Goal: Task Accomplishment & Management: Use online tool/utility

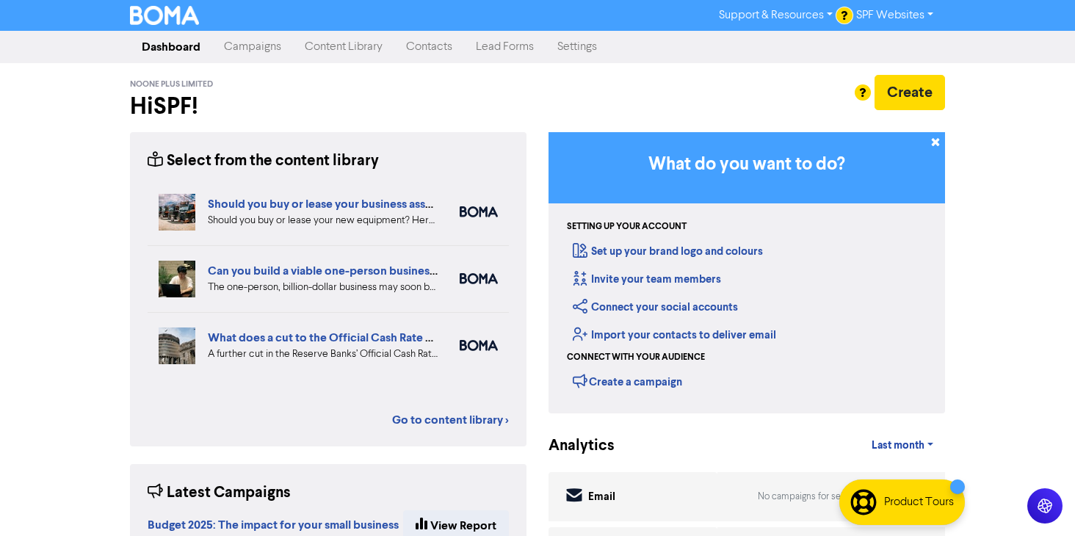
click at [245, 47] on link "Campaigns" at bounding box center [252, 46] width 81 height 29
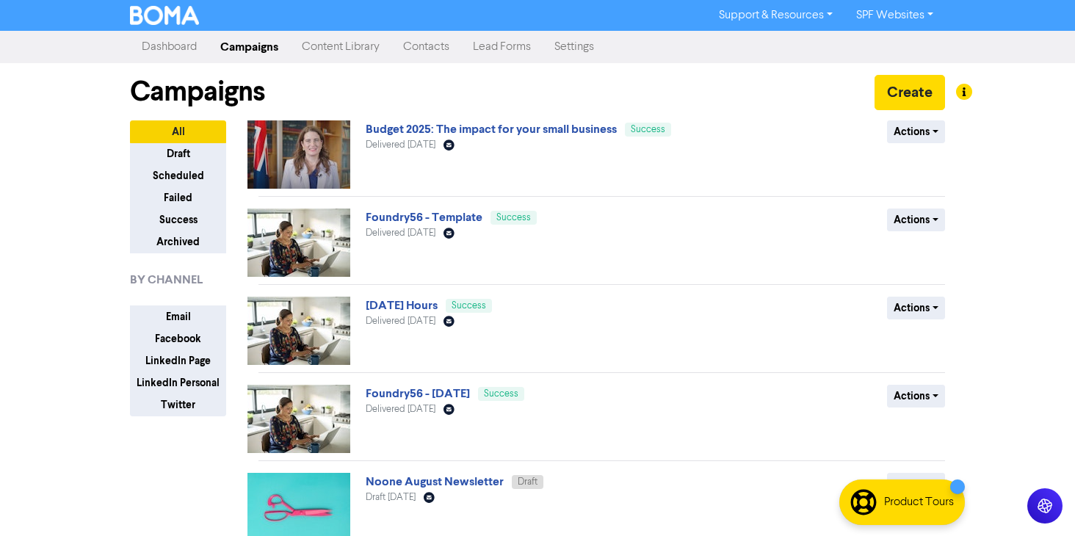
click at [339, 49] on link "Content Library" at bounding box center [340, 46] width 101 height 29
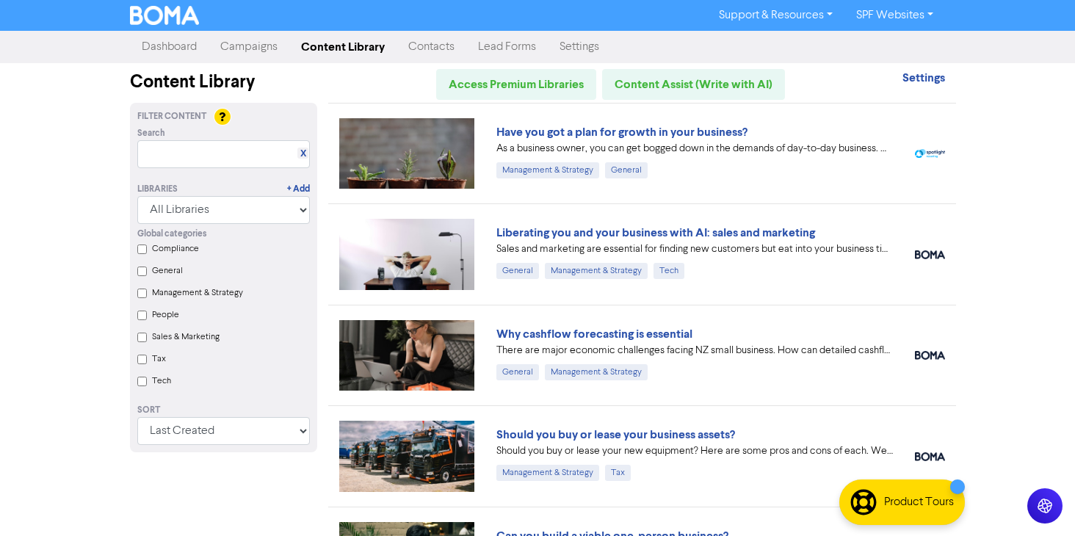
click at [241, 43] on link "Campaigns" at bounding box center [249, 46] width 81 height 29
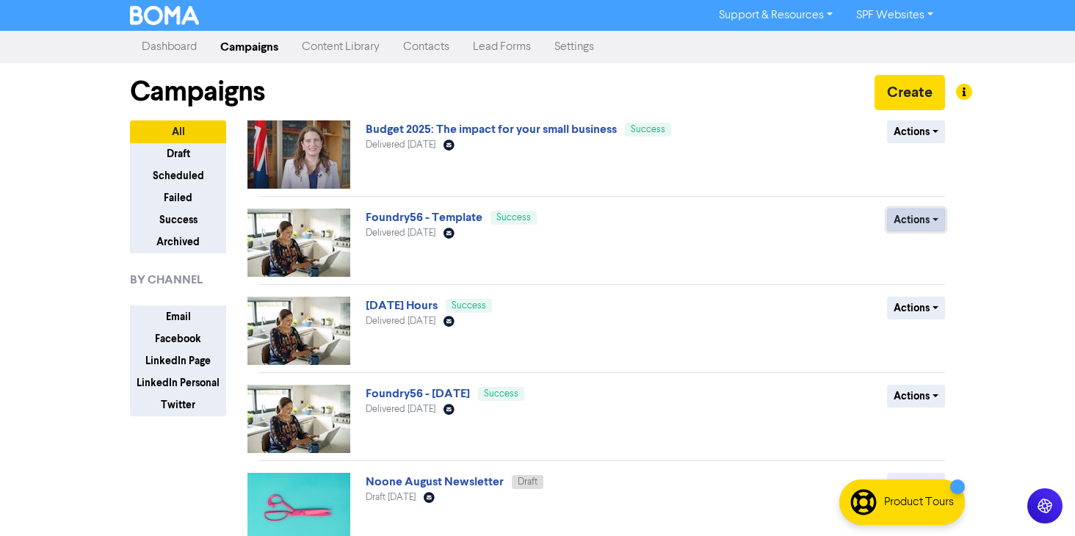
click at [933, 223] on button "Actions" at bounding box center [916, 220] width 58 height 23
click at [1013, 224] on div "Support & Resources Video Tutorials FAQ & Guides Marketing Education SPF Websit…" at bounding box center [537, 268] width 1075 height 536
click at [922, 222] on button "Actions" at bounding box center [916, 220] width 58 height 23
click at [1023, 215] on div "Support & Resources Video Tutorials FAQ & Guides Marketing Education SPF Websit…" at bounding box center [537, 268] width 1075 height 536
click at [930, 225] on button "Actions" at bounding box center [916, 220] width 58 height 23
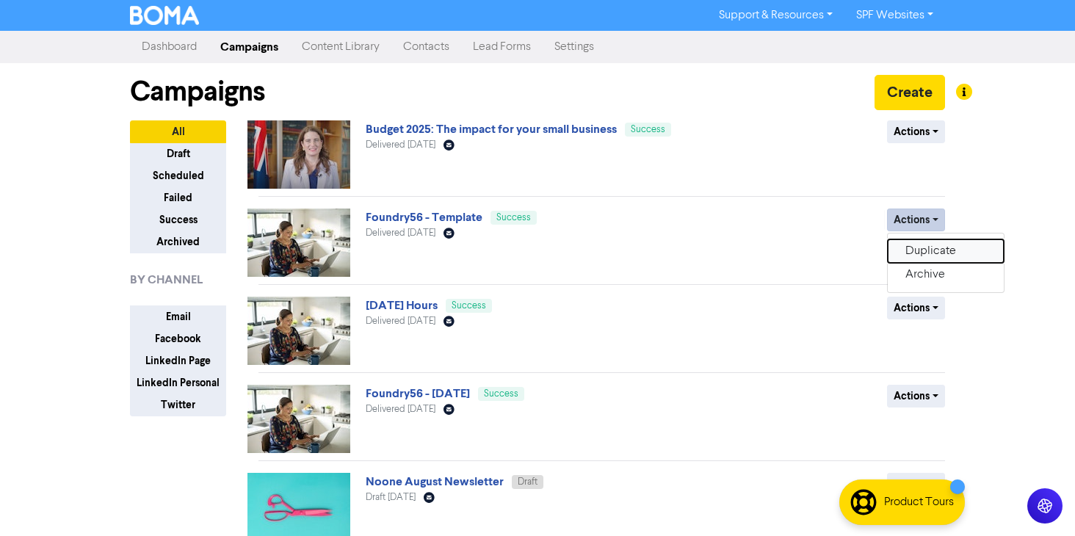
click at [931, 251] on button "Duplicate" at bounding box center [946, 250] width 116 height 23
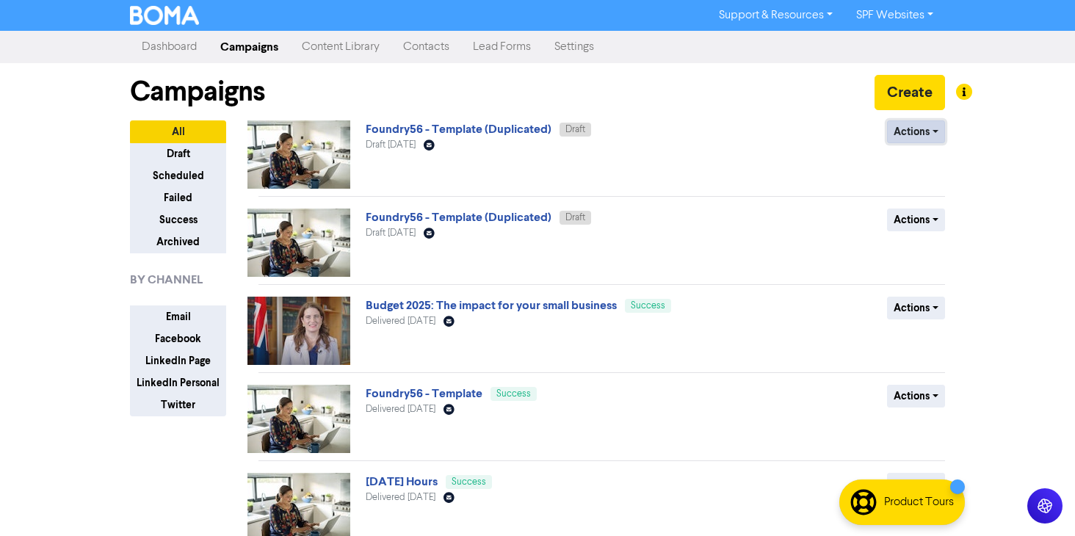
click at [936, 134] on button "Actions" at bounding box center [916, 131] width 58 height 23
click at [808, 162] on div "Actions Delete Duplicate Rename Archive" at bounding box center [838, 154] width 236 height 68
click at [521, 130] on link "Foundry56 - Template (Duplicated)" at bounding box center [459, 129] width 186 height 15
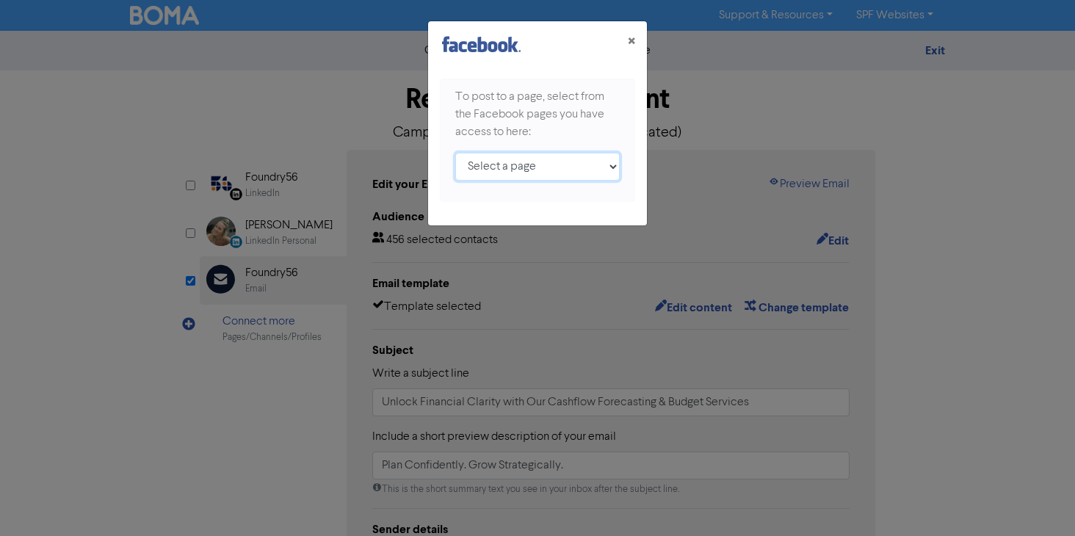
click at [556, 167] on select "Select a page Simple Strategies ;" at bounding box center [537, 167] width 164 height 28
click at [637, 40] on button "×" at bounding box center [631, 41] width 31 height 41
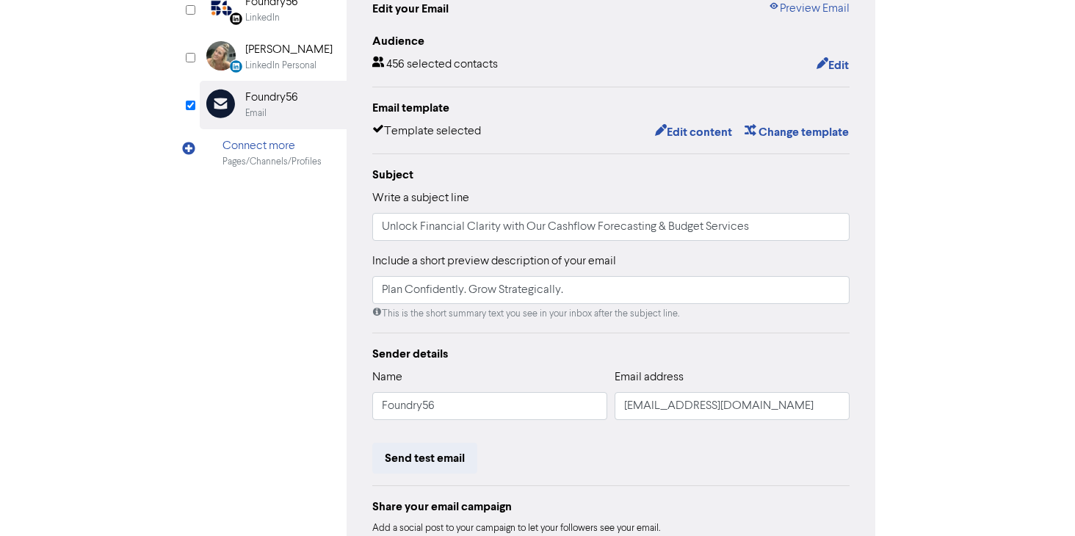
scroll to position [164, 0]
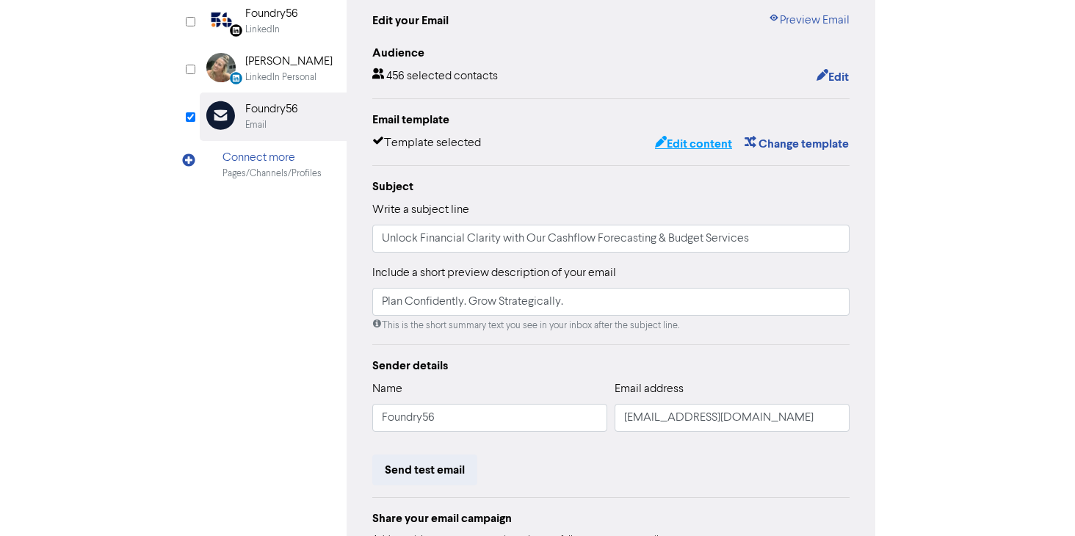
click at [688, 140] on button "Edit content" at bounding box center [693, 143] width 79 height 19
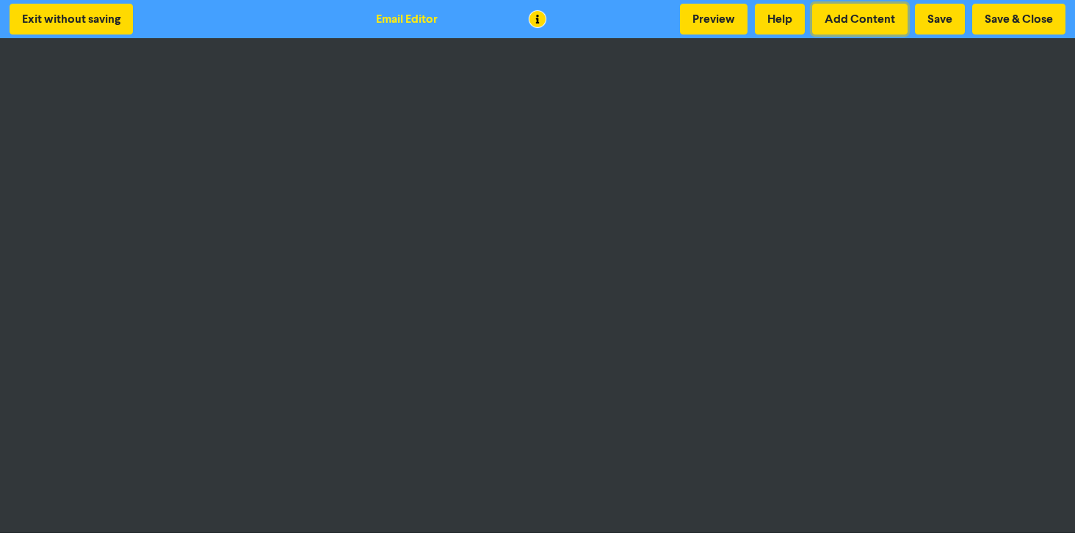
click at [874, 12] on button "Add Content" at bounding box center [859, 19] width 95 height 31
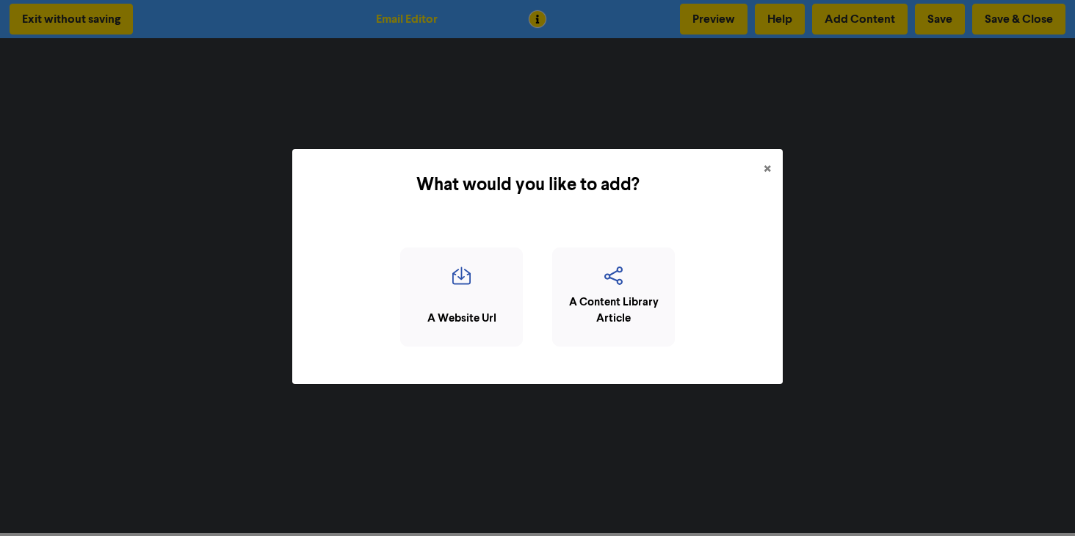
click at [625, 319] on div "A Content Library Article" at bounding box center [613, 310] width 106 height 33
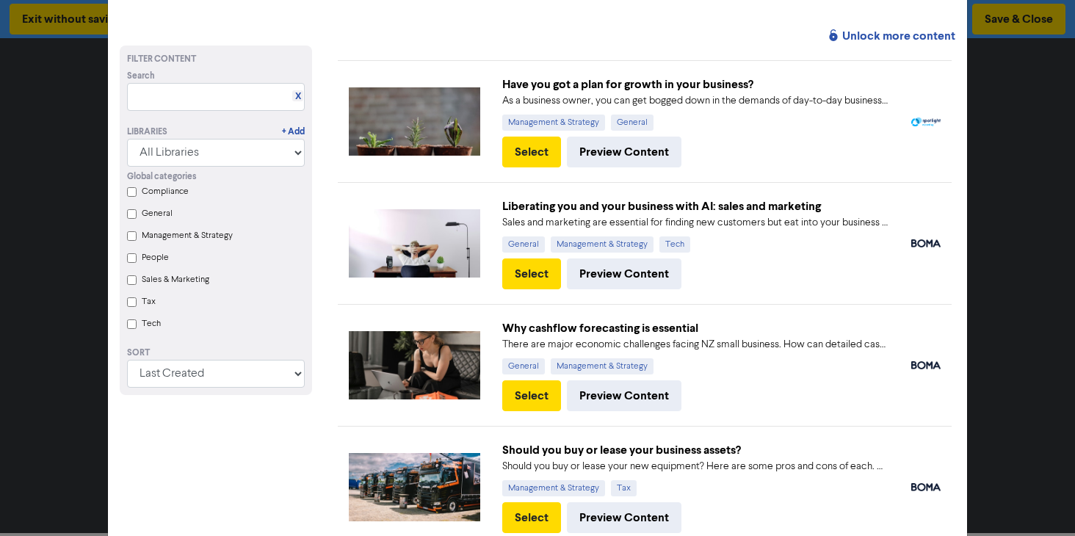
scroll to position [59, 0]
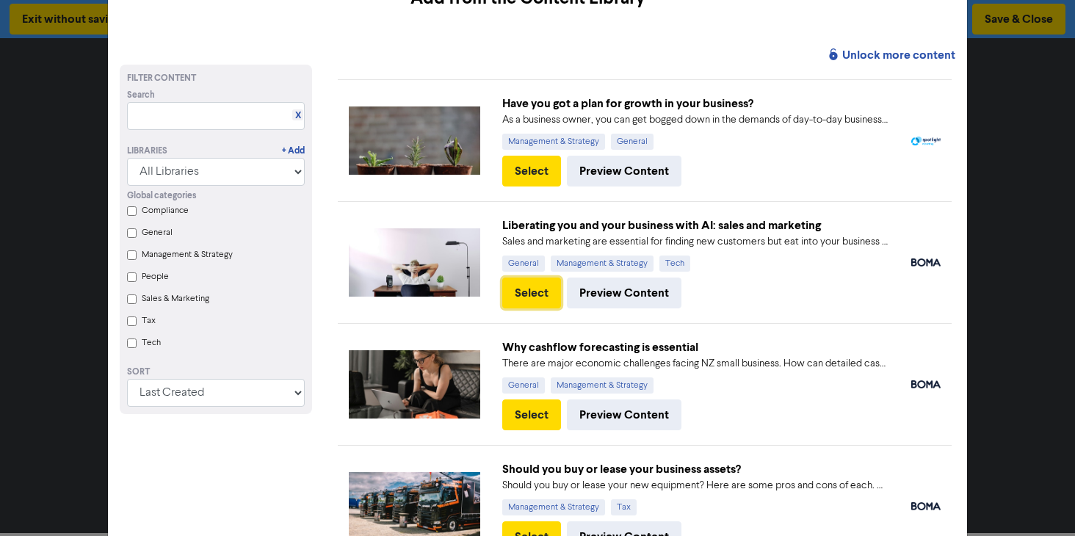
click at [528, 295] on button "Select" at bounding box center [531, 293] width 59 height 31
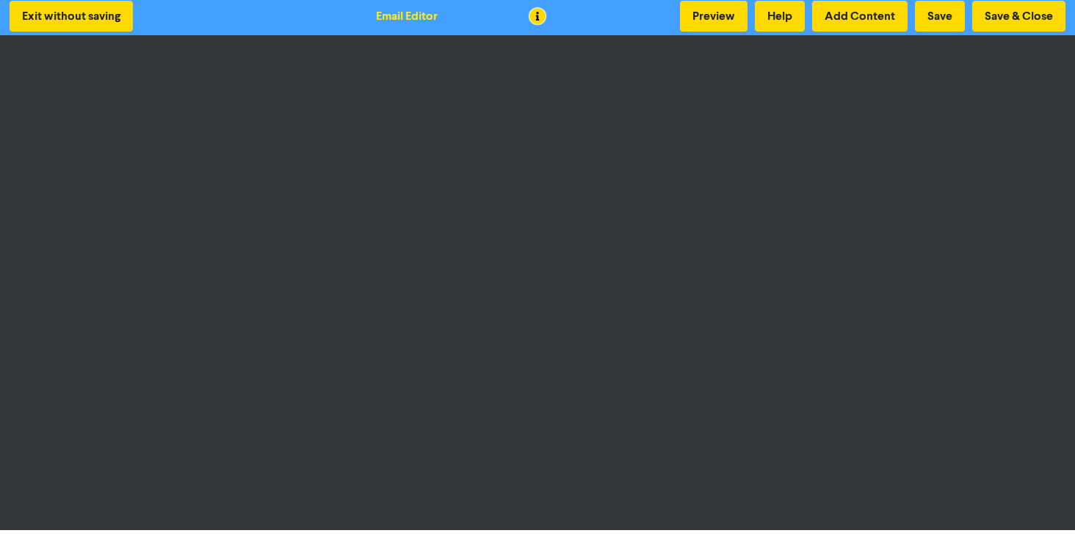
scroll to position [0, 0]
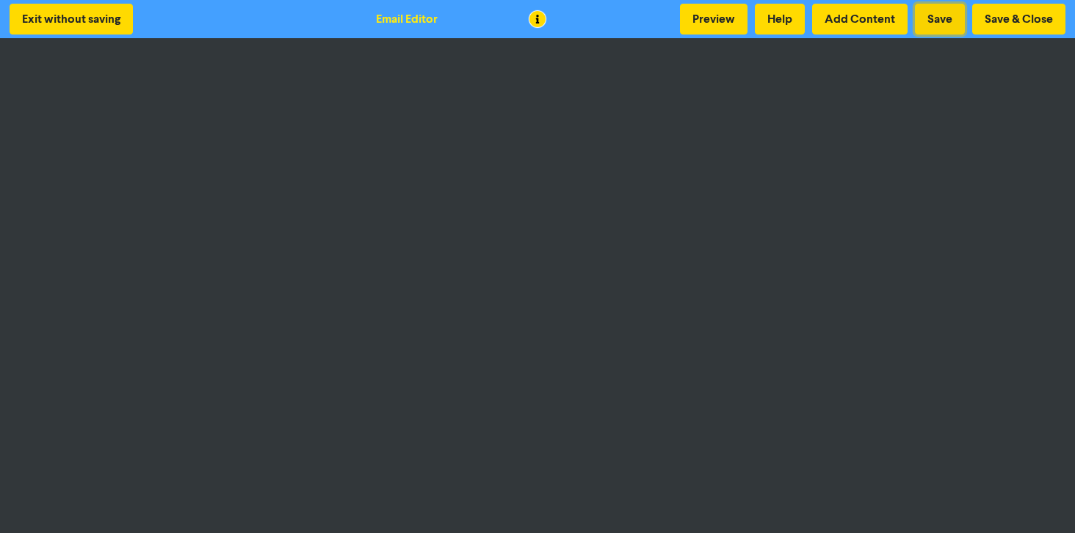
click at [937, 18] on button "Save" at bounding box center [940, 19] width 50 height 31
click at [1015, 21] on button "Save & Close" at bounding box center [1018, 19] width 93 height 31
click at [73, 23] on button "Exit without saving" at bounding box center [71, 19] width 123 height 31
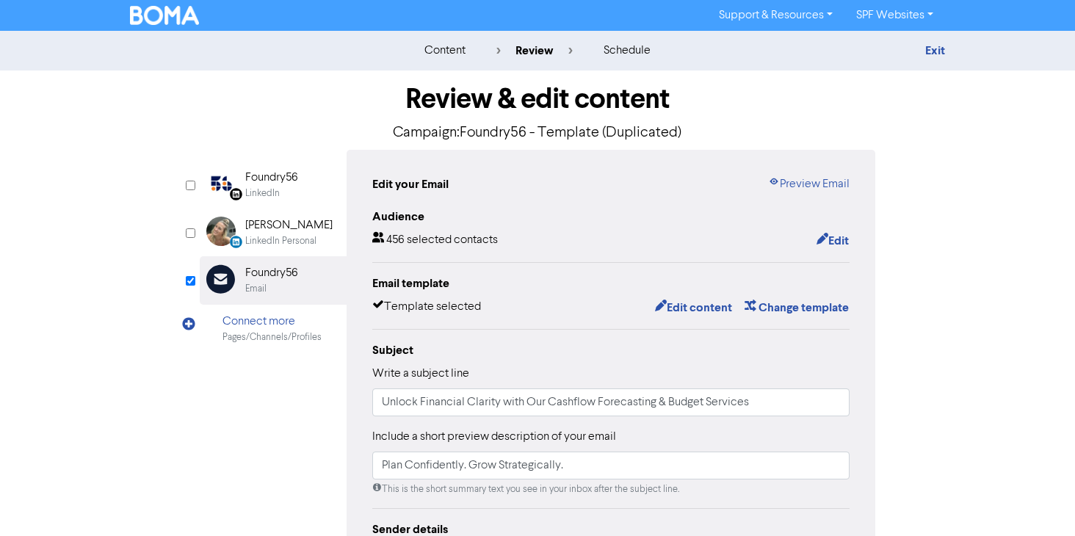
click at [912, 10] on link "SPF Websites" at bounding box center [894, 15] width 101 height 23
click at [888, 45] on button "Log Out" at bounding box center [903, 44] width 116 height 18
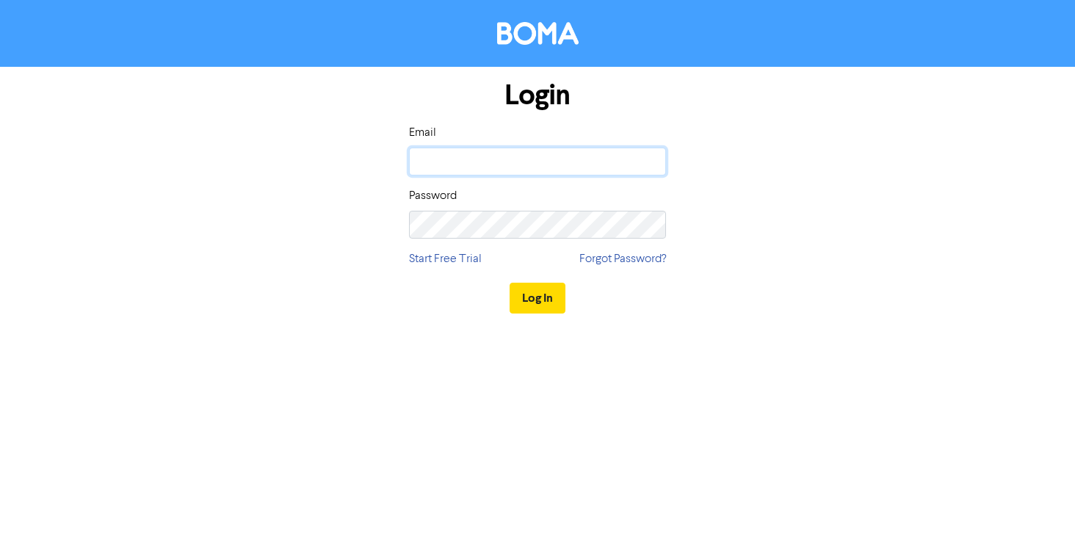
type input "[EMAIL_ADDRESS][DOMAIN_NAME]"
click at [435, 161] on input "[EMAIL_ADDRESS][DOMAIN_NAME]" at bounding box center [537, 162] width 257 height 28
click at [430, 162] on input "[EMAIL_ADDRESS][DOMAIN_NAME]" at bounding box center [537, 162] width 257 height 28
type input "[EMAIL_ADDRESS][DOMAIN_NAME]"
click at [540, 289] on button "Log In" at bounding box center [538, 298] width 56 height 31
